Goal: Transaction & Acquisition: Purchase product/service

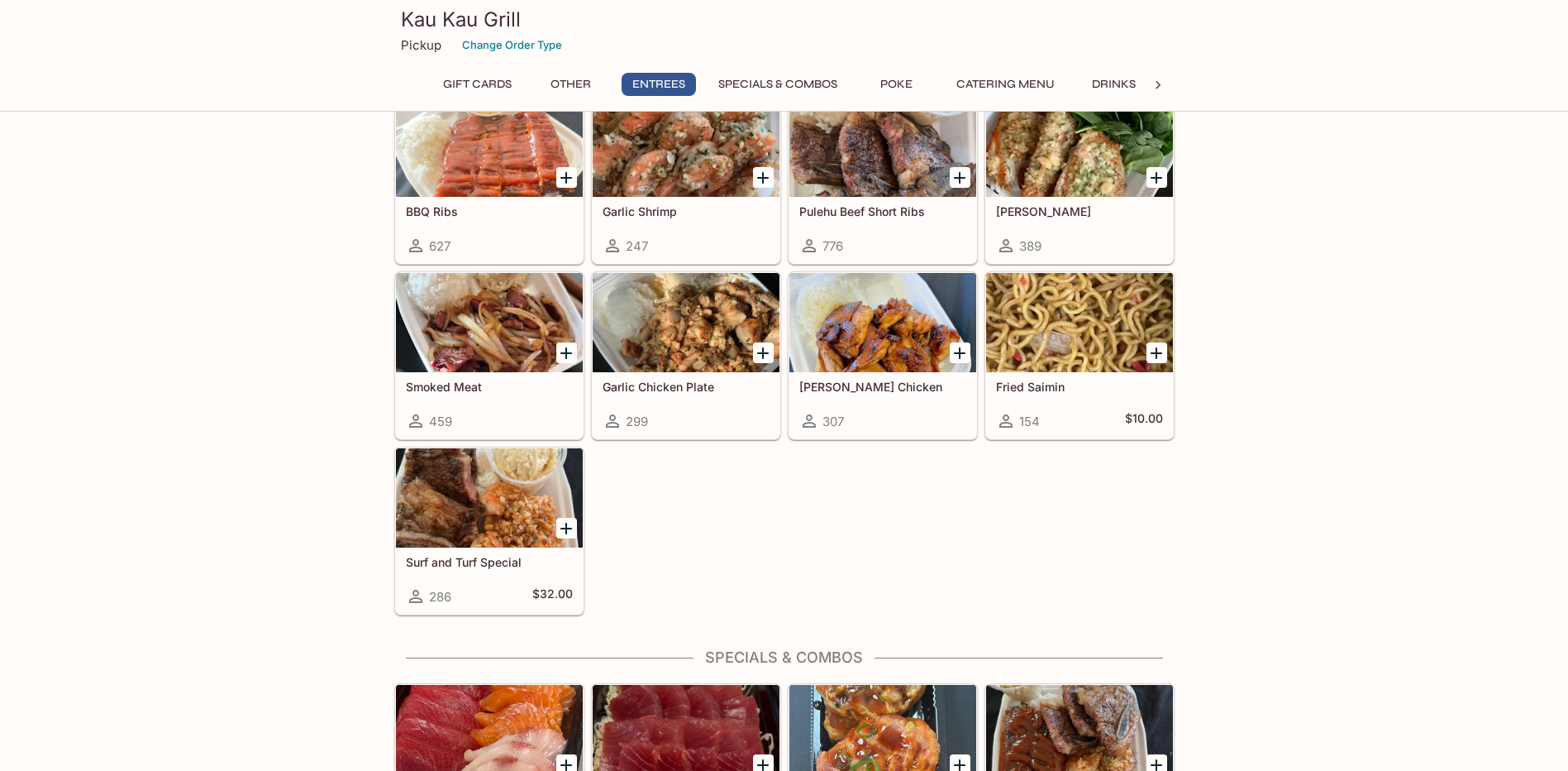
scroll to position [1323, 0]
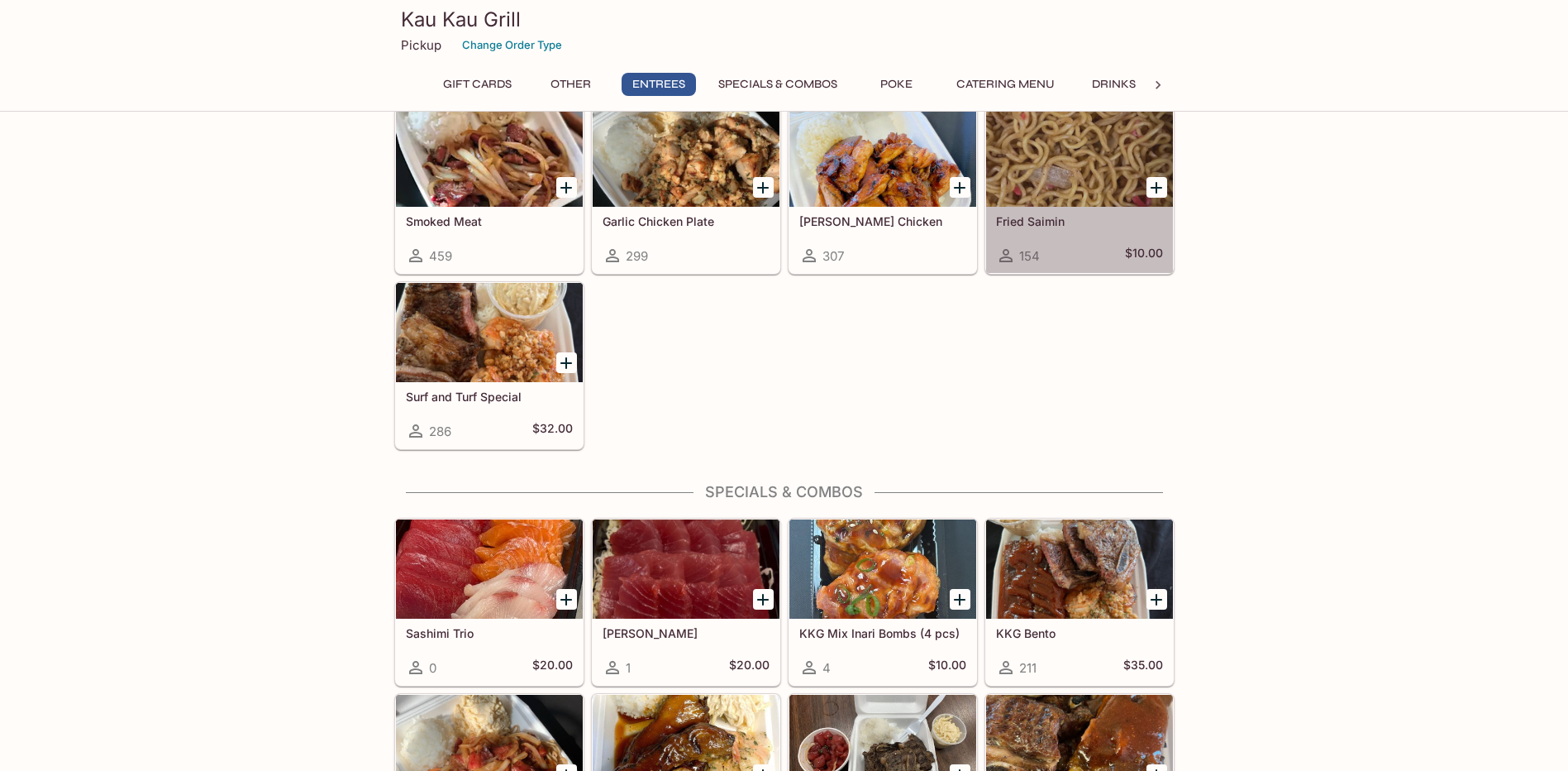
click at [1095, 210] on div "Fried Saimin 154 $10.00" at bounding box center [1079, 240] width 187 height 66
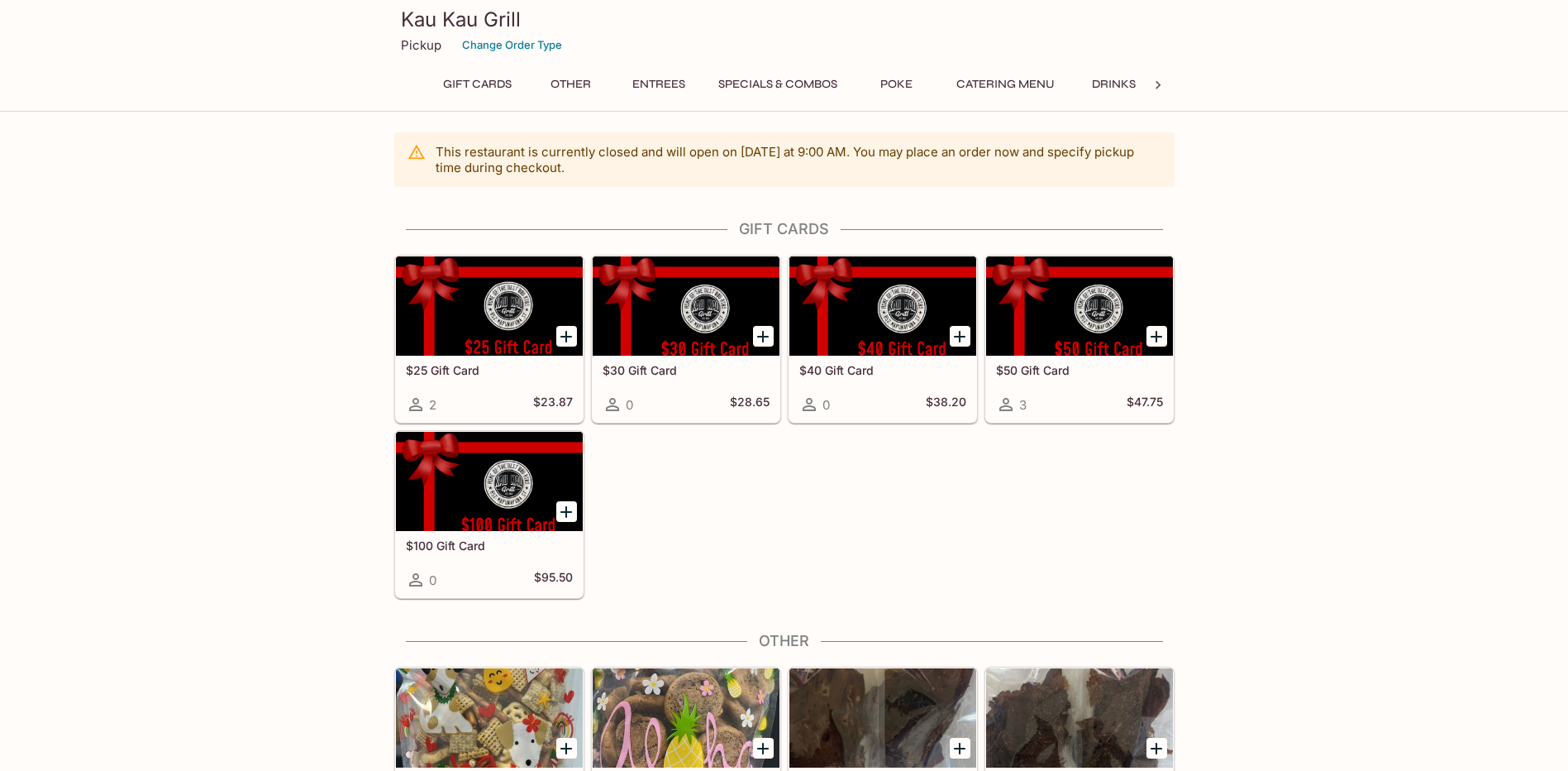
click at [1151, 86] on icon at bounding box center [1158, 86] width 17 height 17
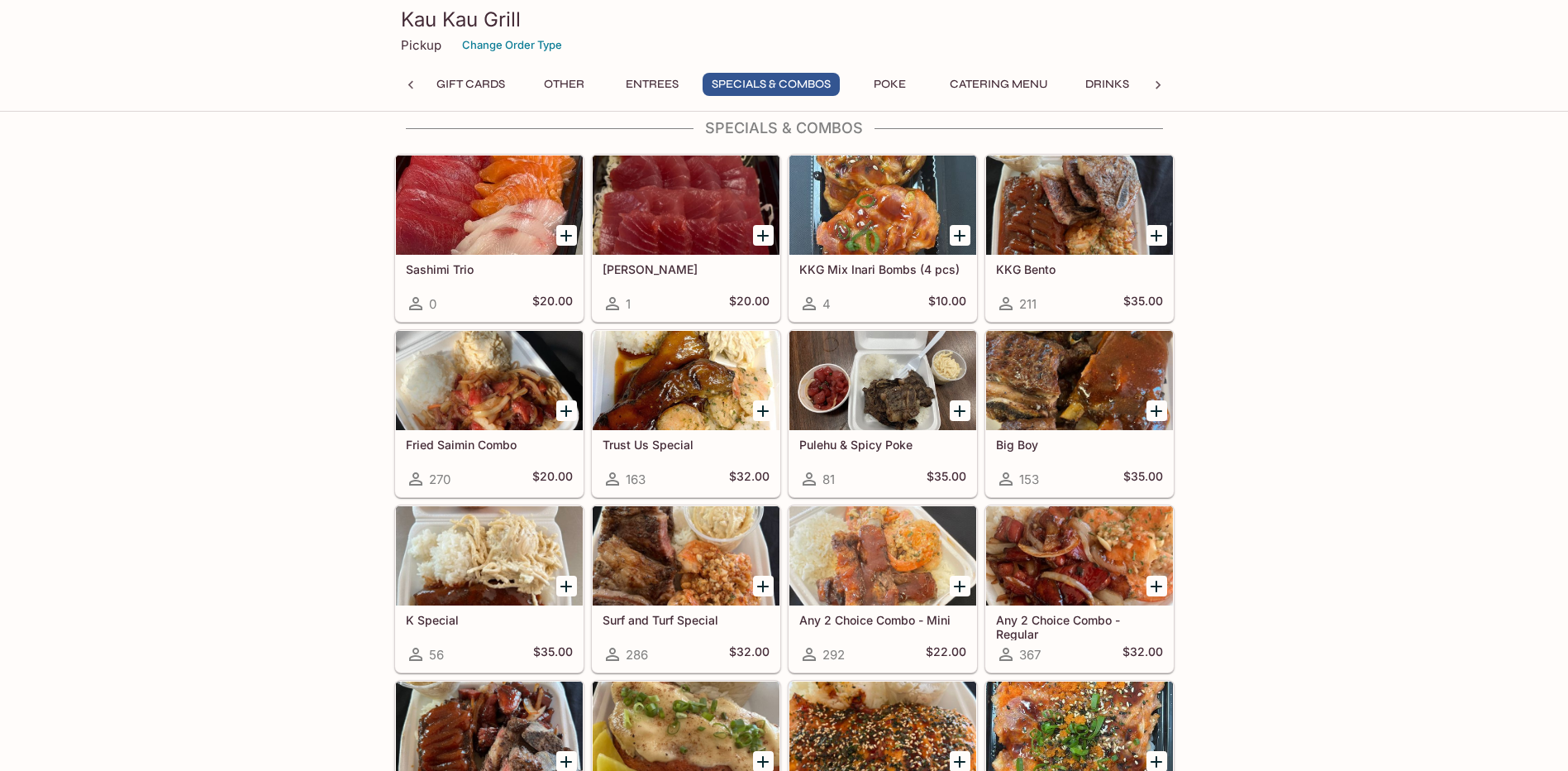
scroll to position [1604, 0]
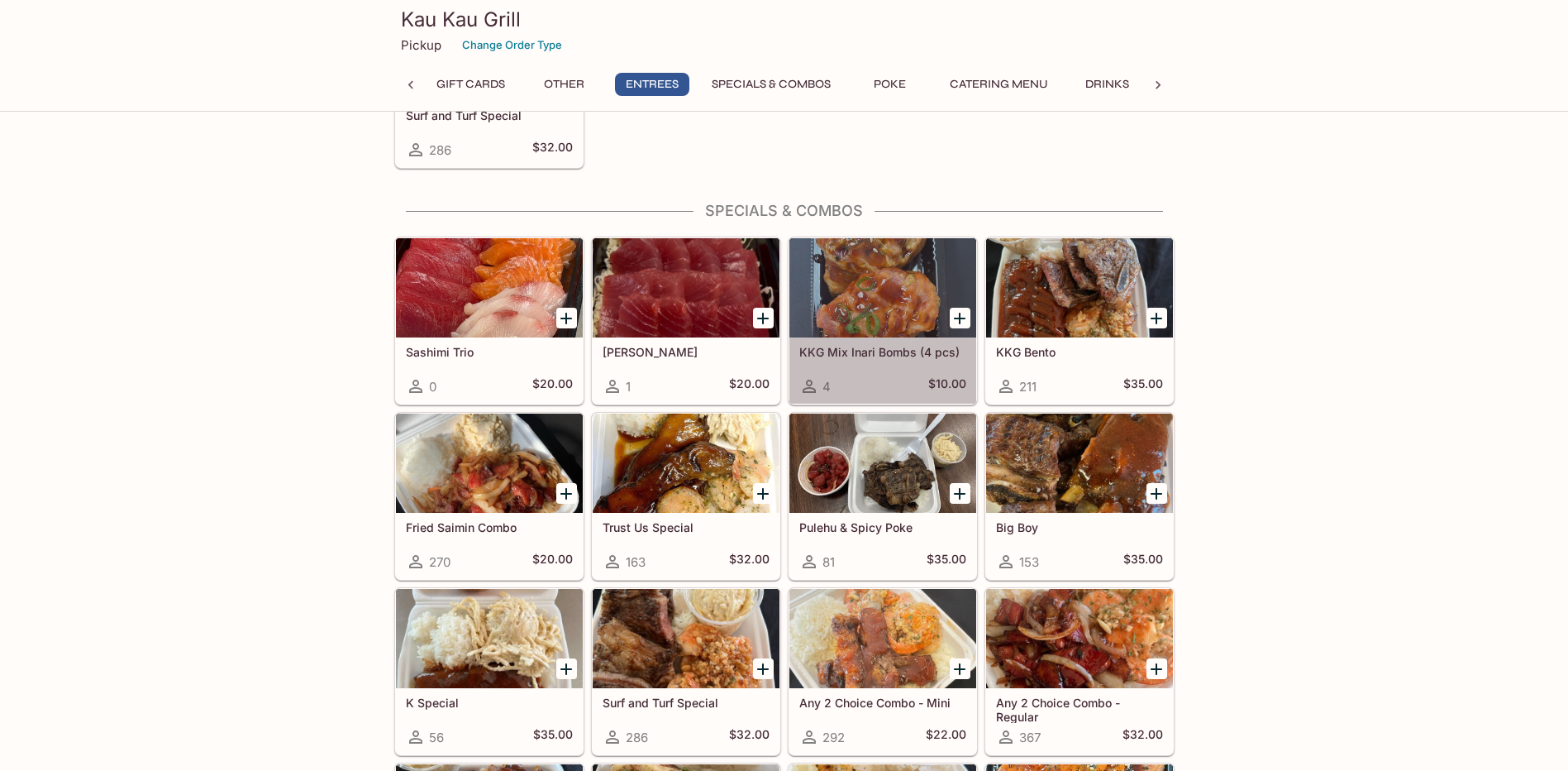
click at [885, 314] on div at bounding box center [883, 287] width 187 height 99
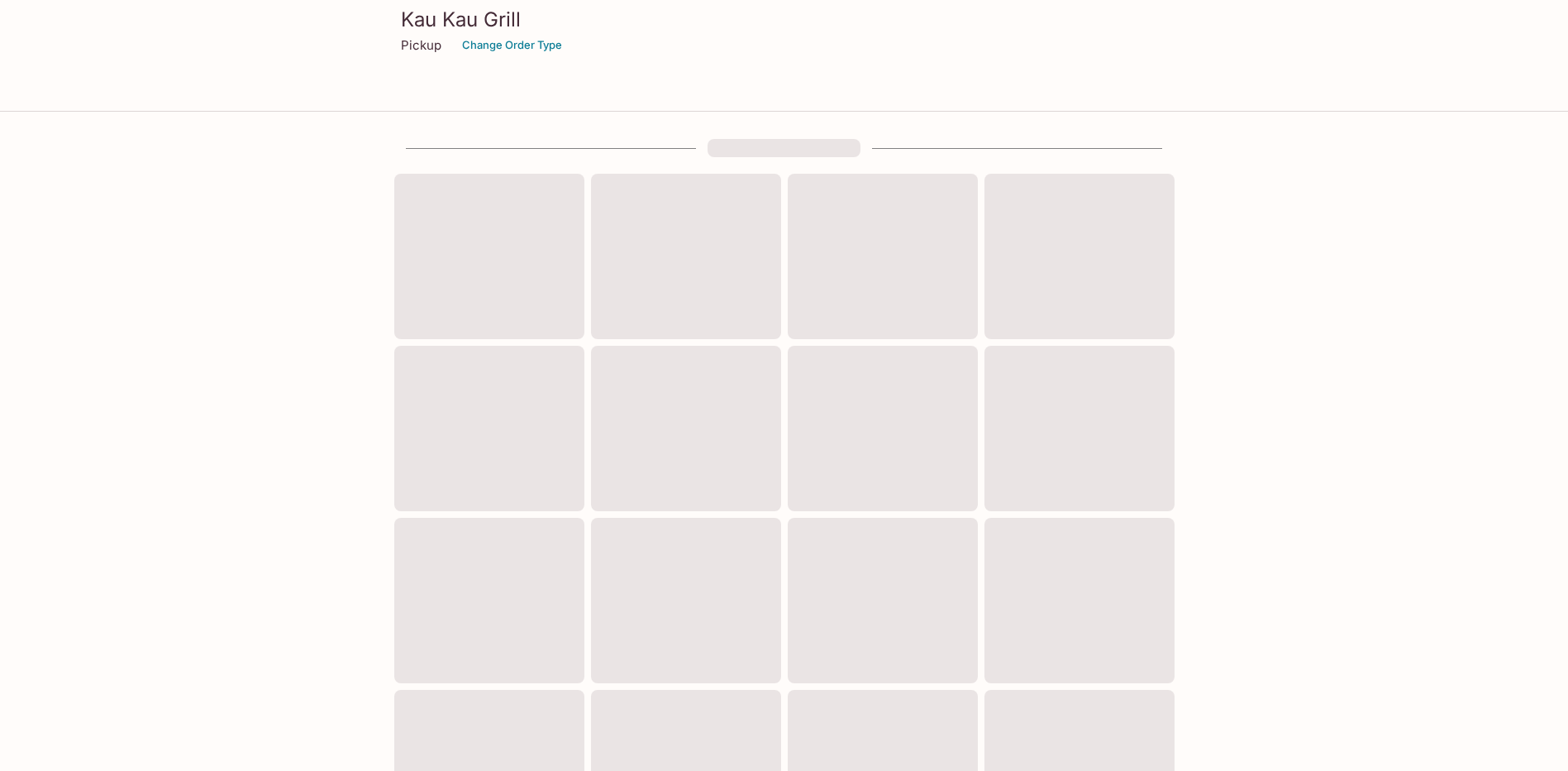
scroll to position [429, 0]
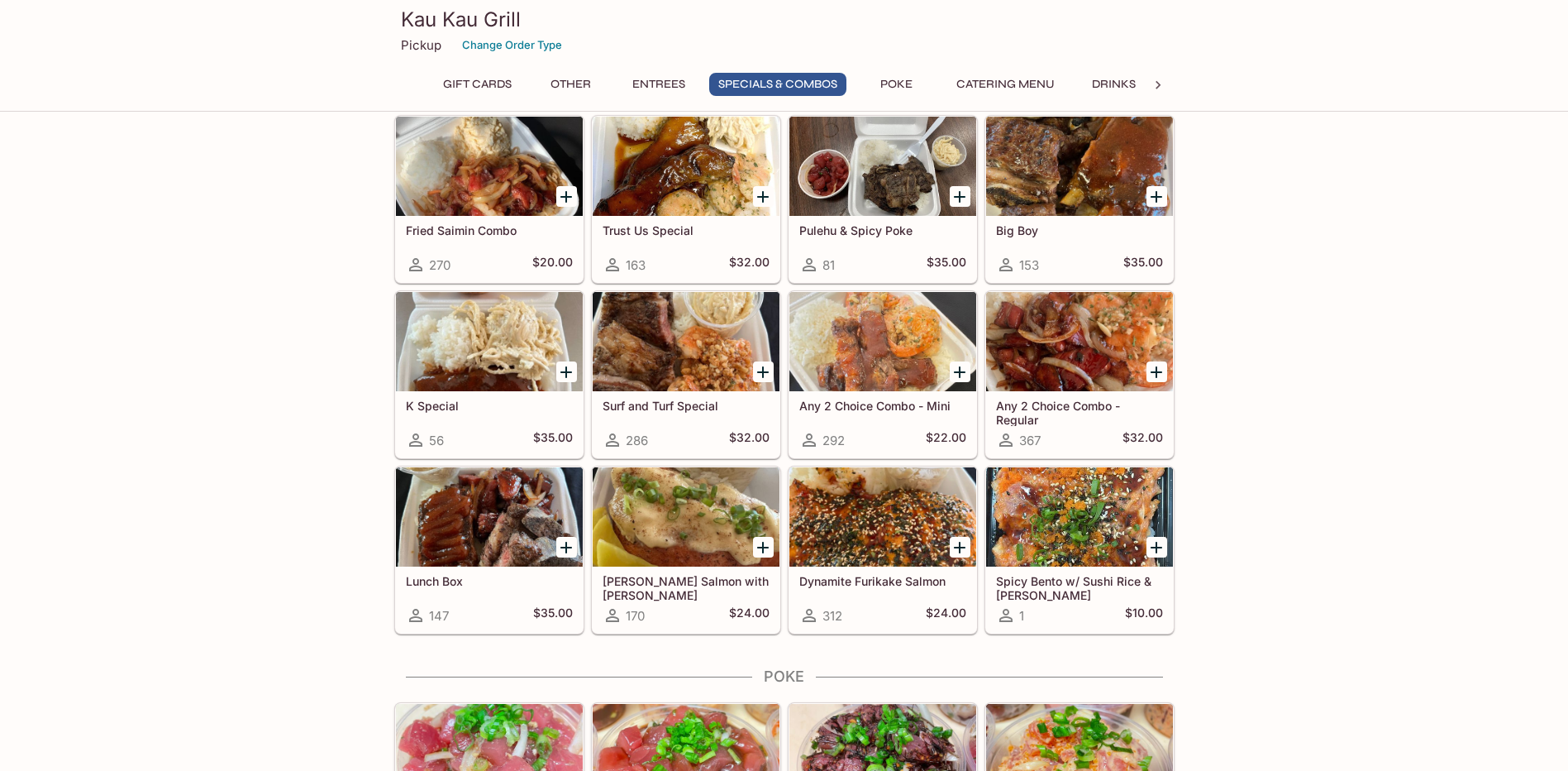
scroll to position [2067, 0]
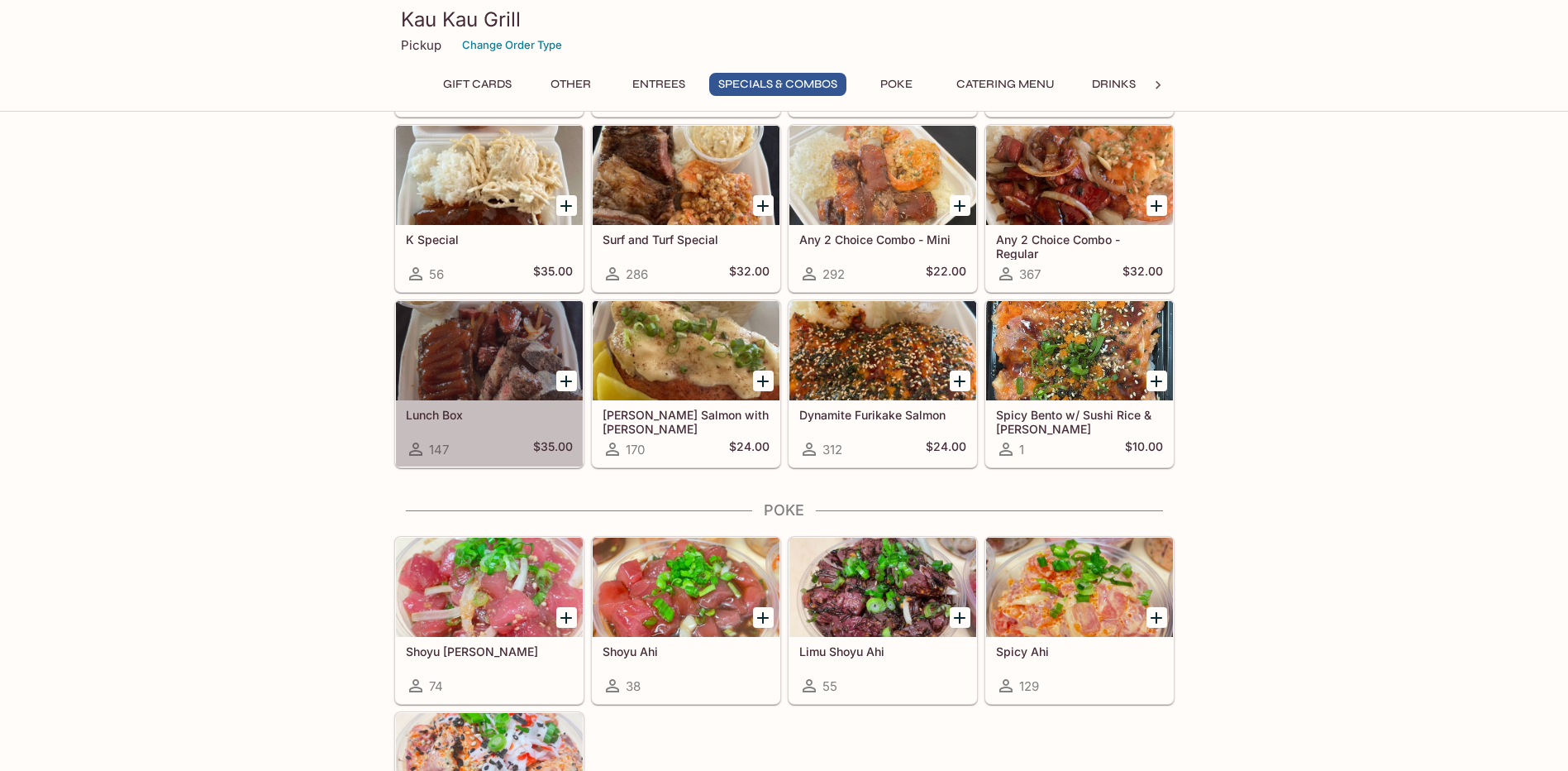
click at [501, 390] on div at bounding box center [489, 350] width 187 height 99
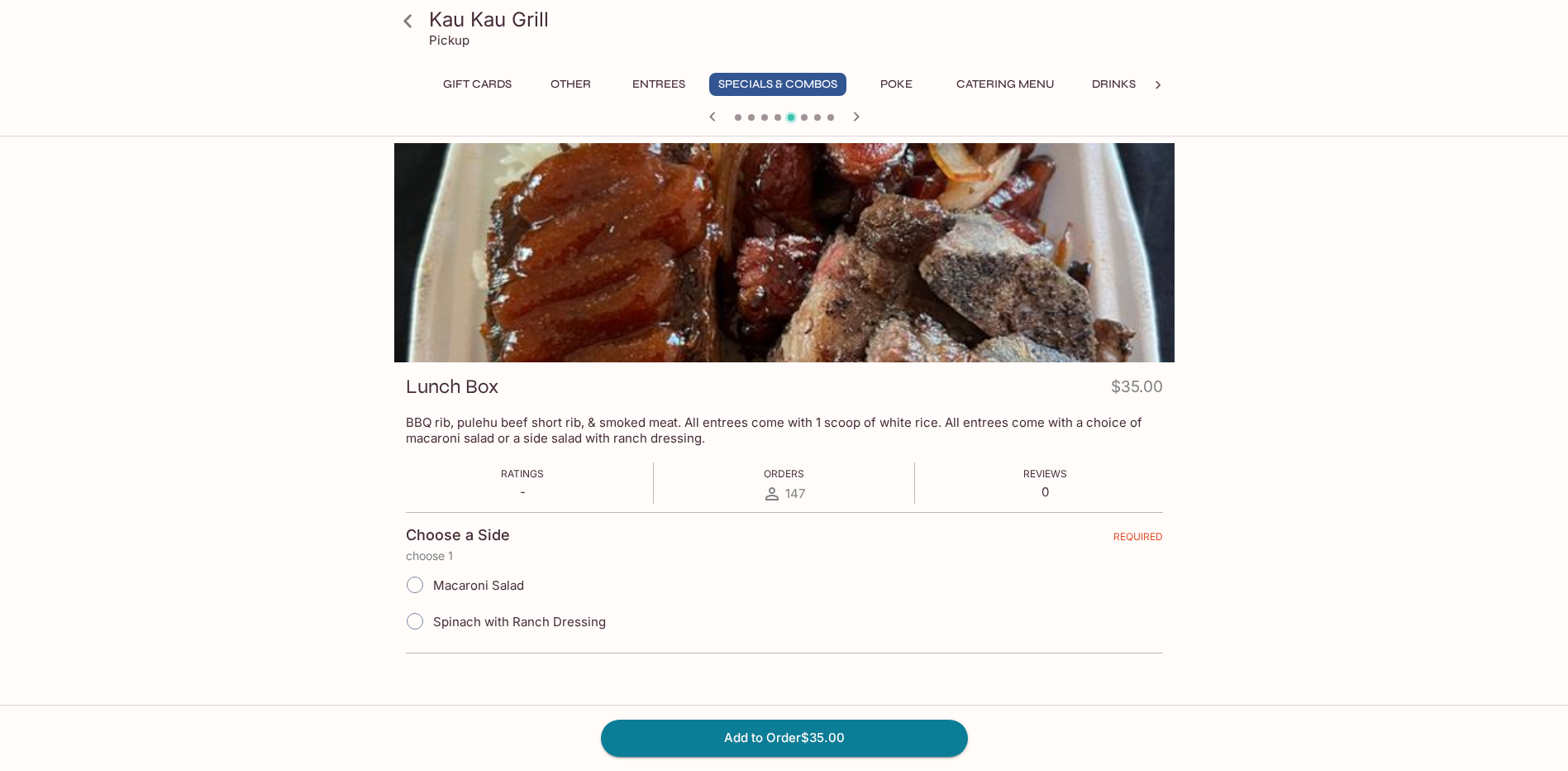
click at [855, 109] on icon "button" at bounding box center [856, 116] width 19 height 19
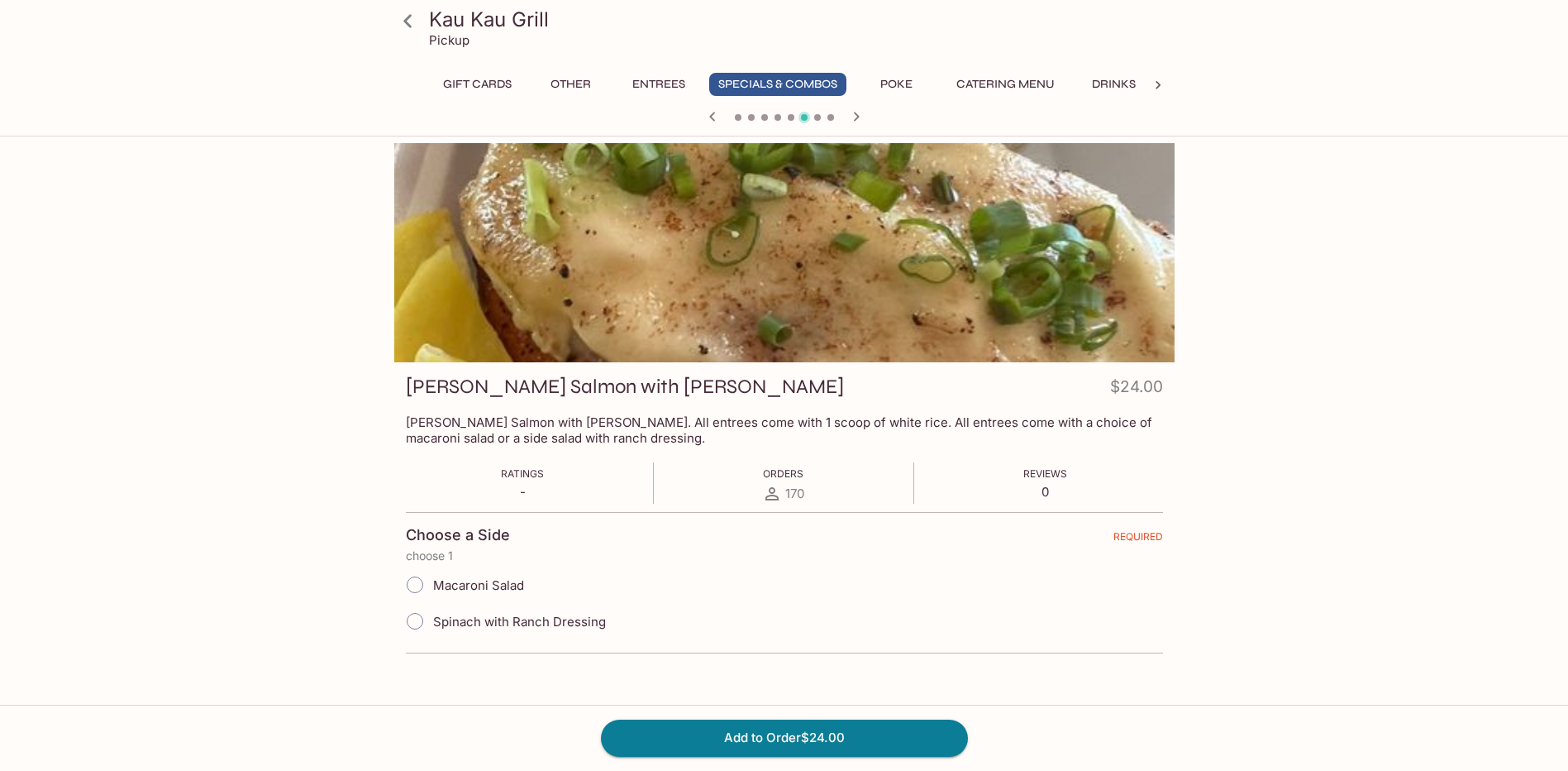
click at [713, 114] on icon "button" at bounding box center [712, 116] width 6 height 9
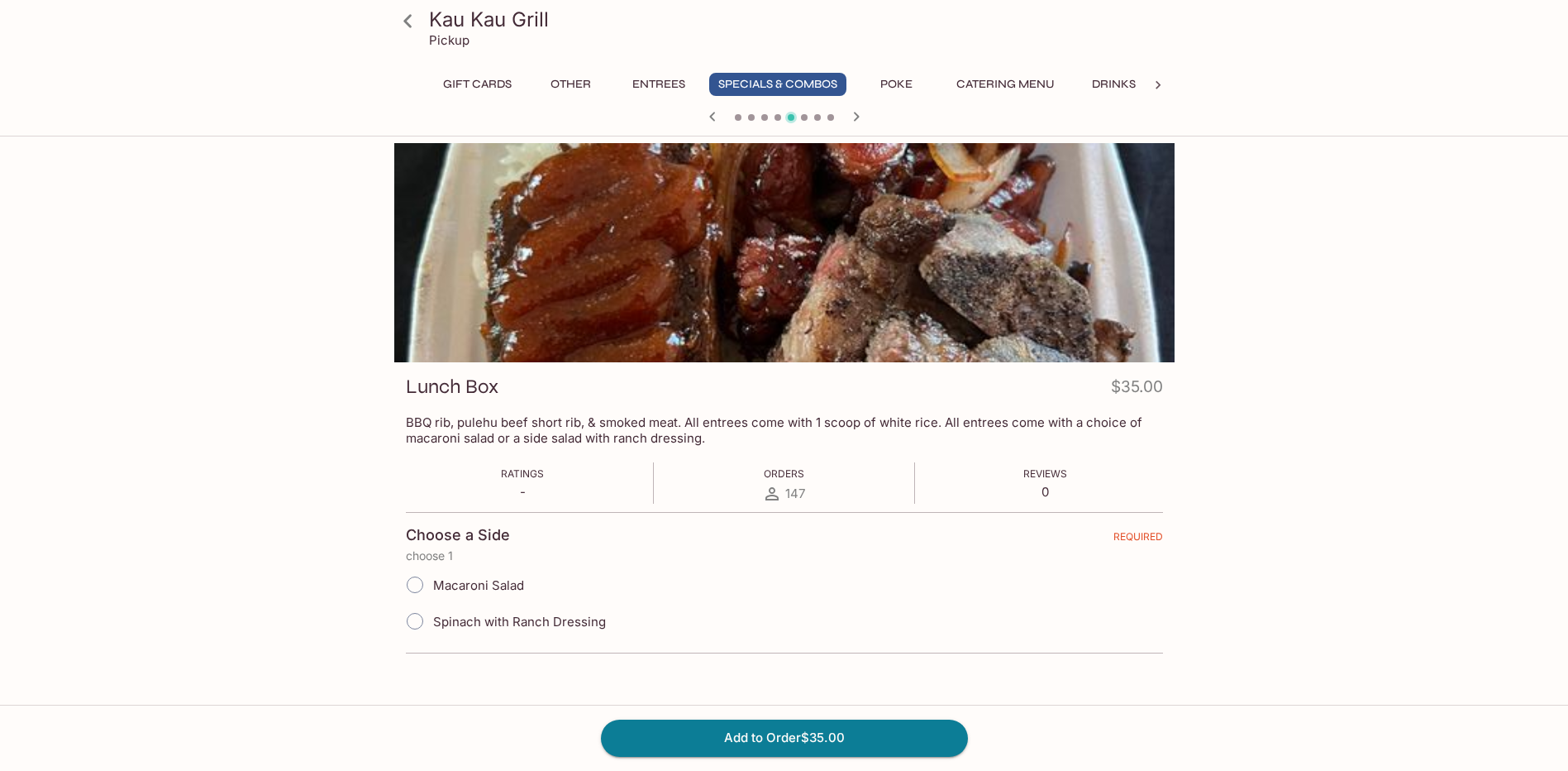
click at [713, 114] on icon "button" at bounding box center [712, 116] width 6 height 9
